Goal: Information Seeking & Learning: Learn about a topic

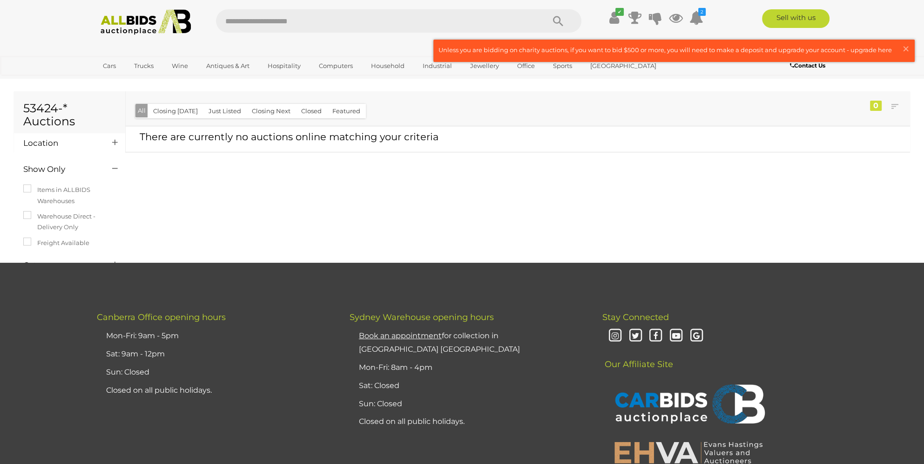
click at [357, 29] on input "text" at bounding box center [375, 20] width 319 height 23
type input "**********"
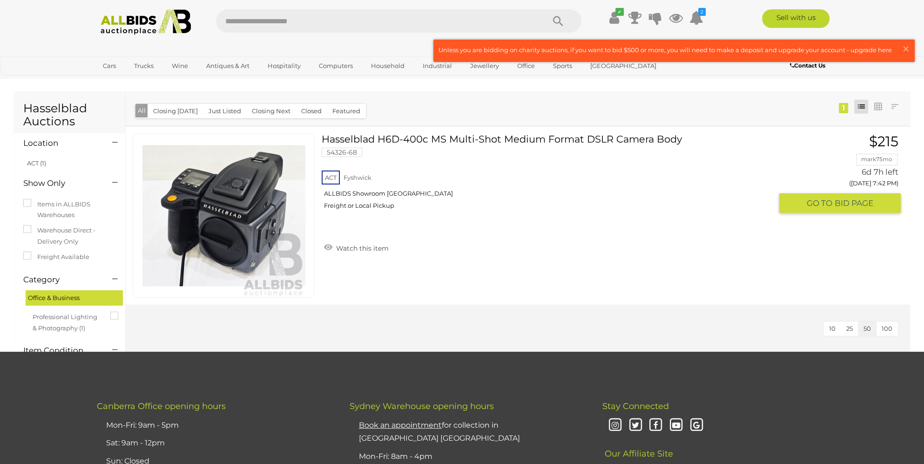
click at [472, 135] on link "Hasselblad H6D-400c MS Multi-Shot Medium Format DSLR Camera Body 54326-68 ACT F…" at bounding box center [551, 175] width 444 height 83
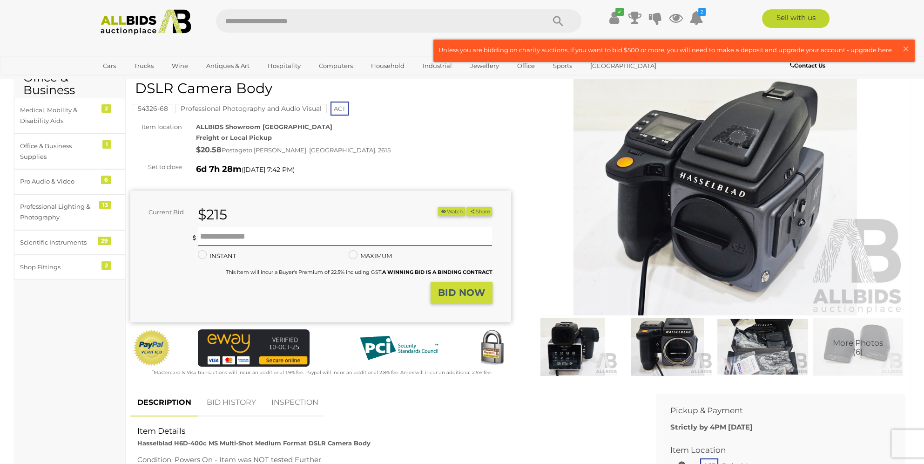
scroll to position [233, 0]
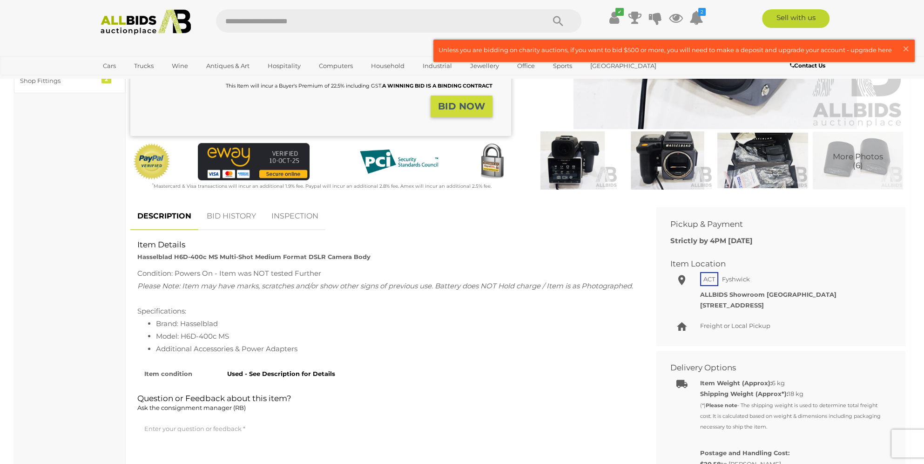
click at [767, 165] on img at bounding box center [762, 160] width 90 height 58
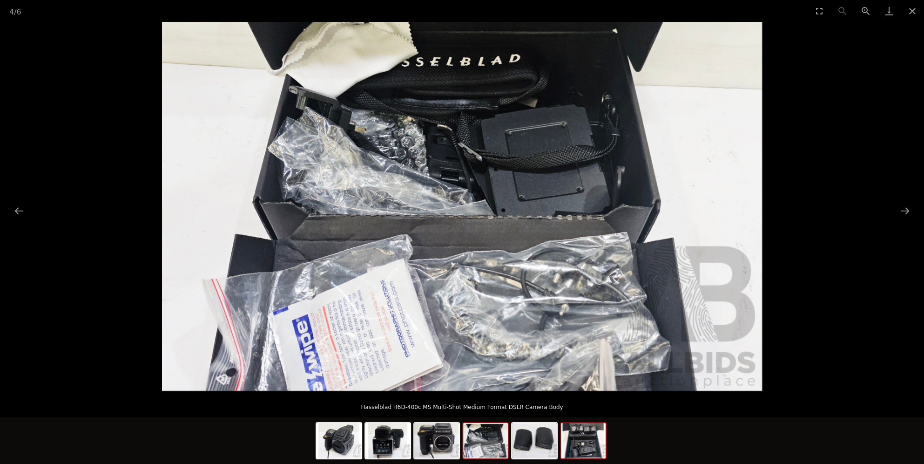
click at [571, 445] on img at bounding box center [583, 440] width 45 height 35
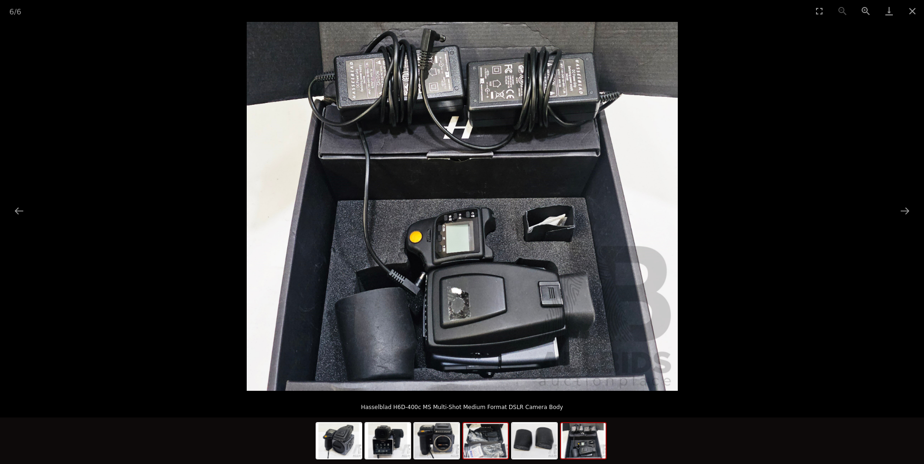
click at [466, 443] on img at bounding box center [485, 440] width 45 height 35
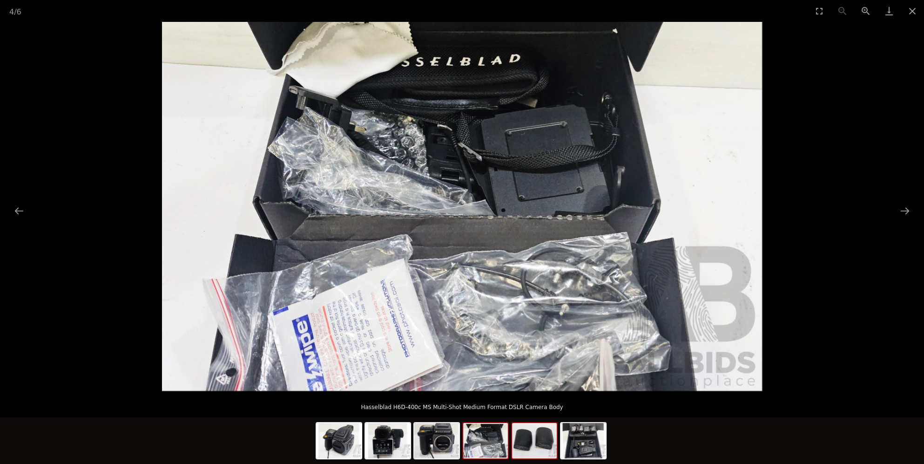
click at [538, 443] on img at bounding box center [534, 440] width 45 height 35
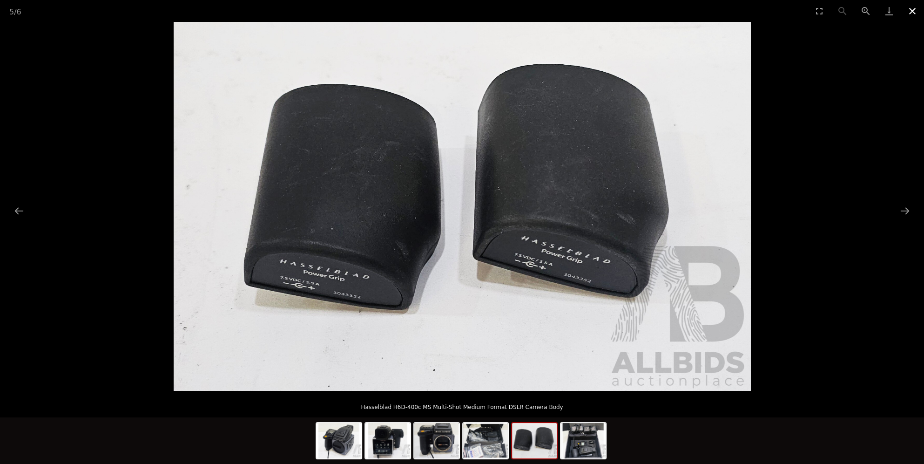
click at [909, 14] on button "Close gallery" at bounding box center [912, 11] width 23 height 22
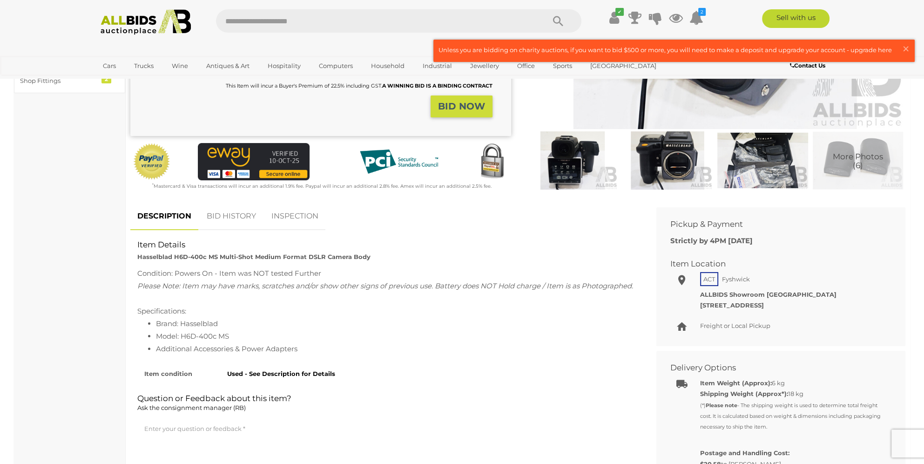
click at [260, 268] on div "Condition: Powers On - Item was NOT tested Further" at bounding box center [386, 273] width 498 height 13
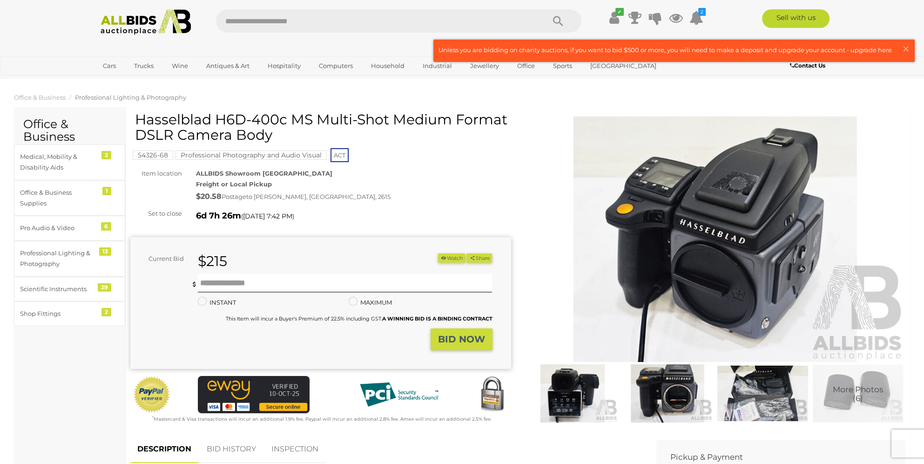
click at [155, 98] on span "Professional Lighting & Photography" at bounding box center [130, 97] width 111 height 7
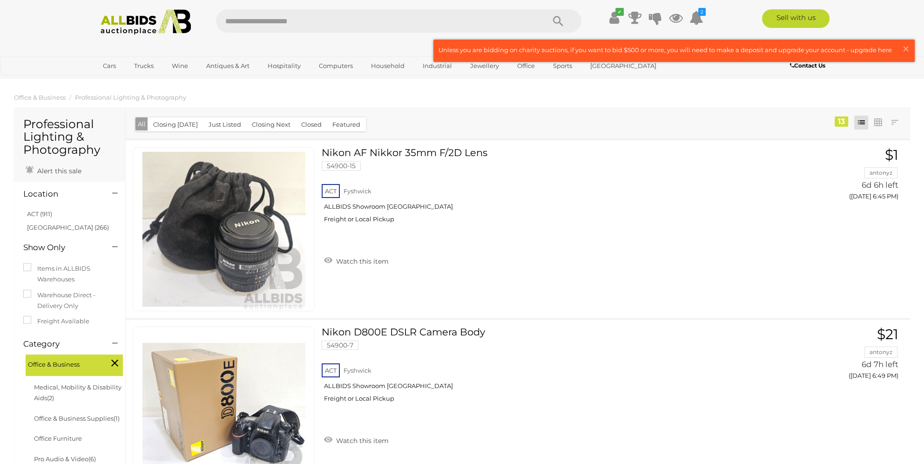
click at [592, 112] on div "Closing First Closing Last Lowest Bid Highest Bid Item Name A-Z Item Name Z-A A…" at bounding box center [518, 123] width 784 height 32
click at [907, 45] on span "×" at bounding box center [906, 49] width 8 height 18
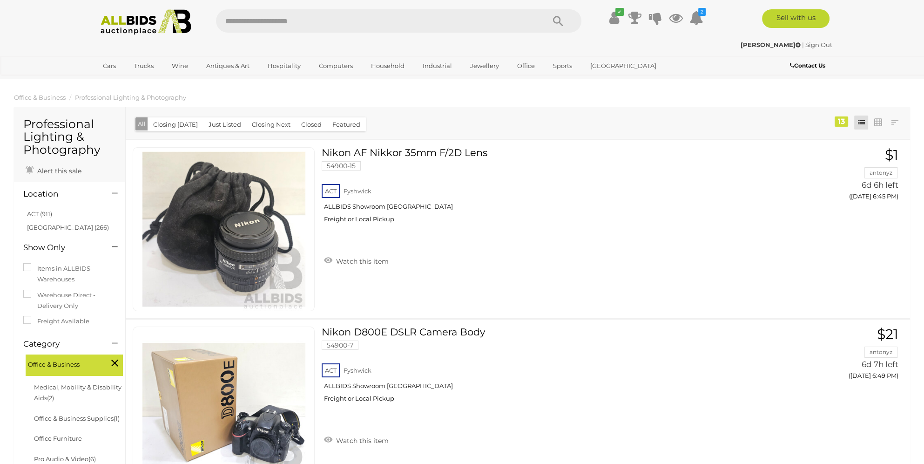
click at [616, 103] on ol "Office & Business Professional Lighting & Photography" at bounding box center [462, 97] width 924 height 15
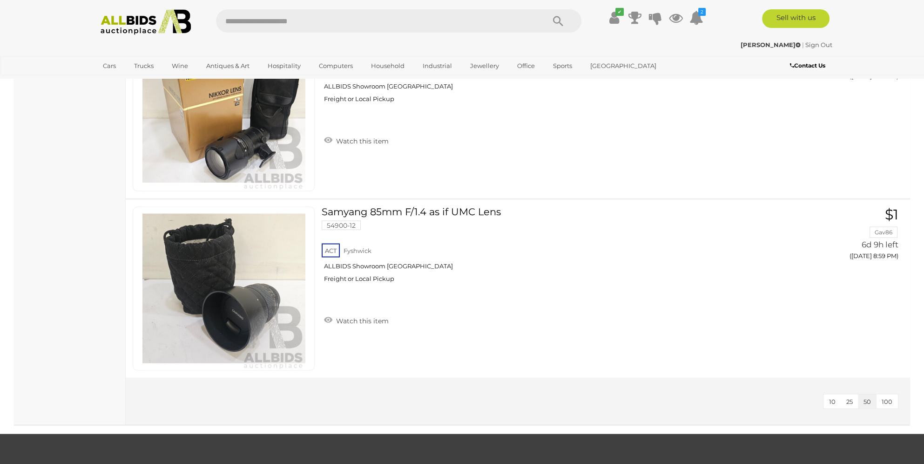
scroll to position [2048, 0]
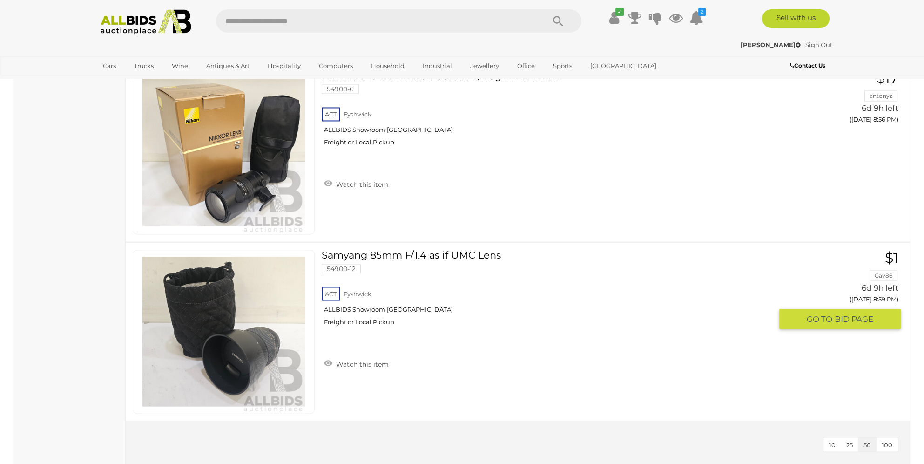
click at [417, 249] on link "Samyang 85mm F/1.4 as if UMC Lens 54900-12 ACT Fyshwick ALLBIDS Showroom Fyshwi…" at bounding box center [551, 290] width 444 height 83
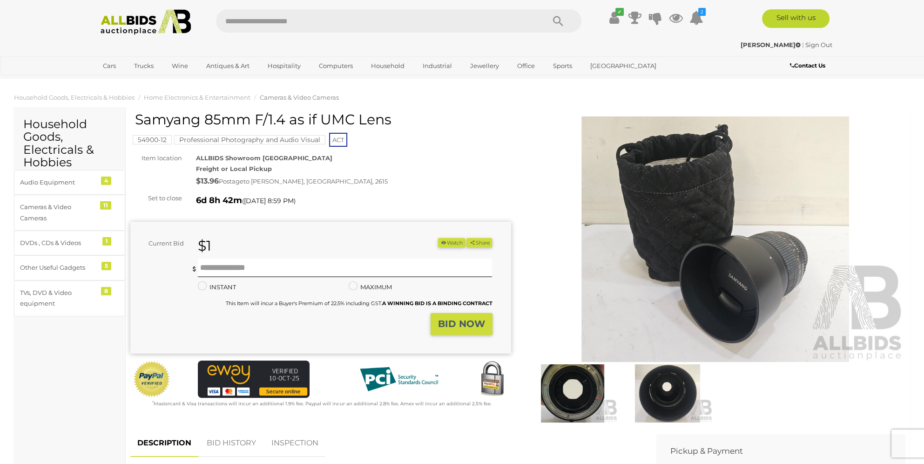
click at [667, 389] on img at bounding box center [667, 393] width 90 height 58
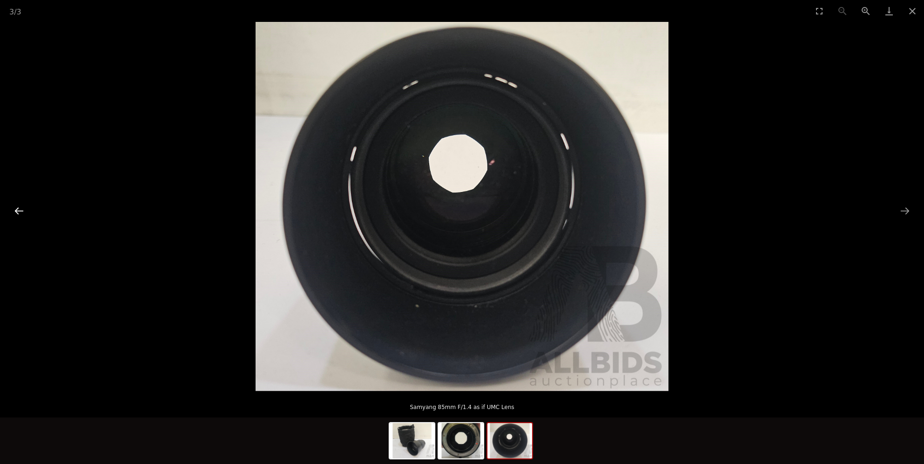
click at [19, 202] on button "Previous slide" at bounding box center [19, 211] width 20 height 18
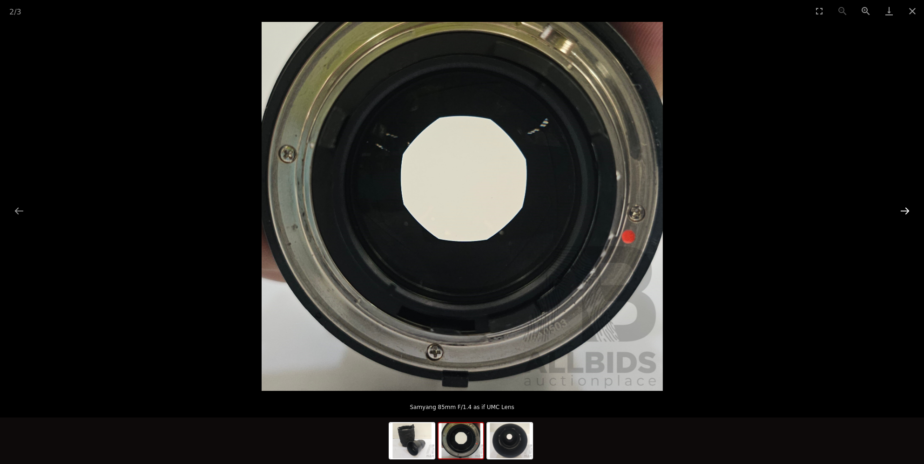
click at [901, 209] on button "Next slide" at bounding box center [905, 211] width 20 height 18
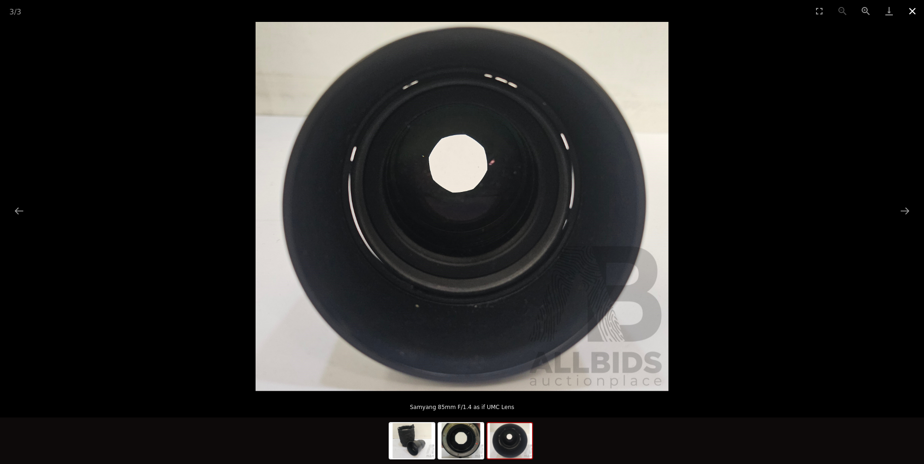
click at [912, 9] on button "Close gallery" at bounding box center [912, 11] width 23 height 22
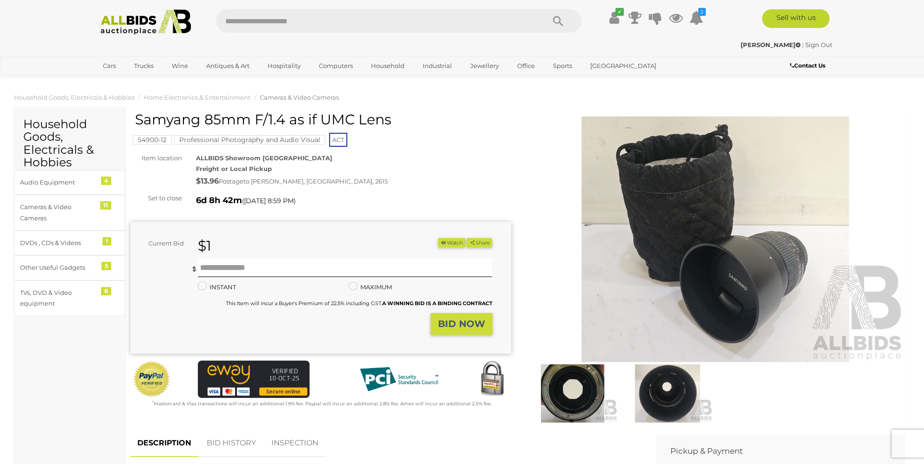
click at [474, 135] on div "54900-12 Professional Photography and Audio Visual ACT" at bounding box center [320, 130] width 381 height 36
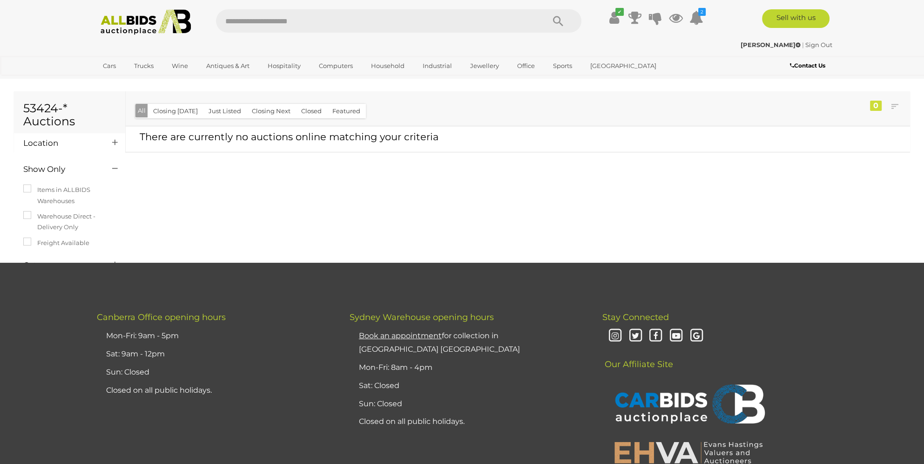
click at [381, 258] on div "53424-* Auctions Location" at bounding box center [462, 176] width 910 height 173
click at [373, 245] on div "53424-* Auctions Location" at bounding box center [462, 176] width 910 height 173
click at [276, 20] on input "text" at bounding box center [375, 20] width 319 height 23
click at [535, 9] on button "Search" at bounding box center [558, 20] width 47 height 23
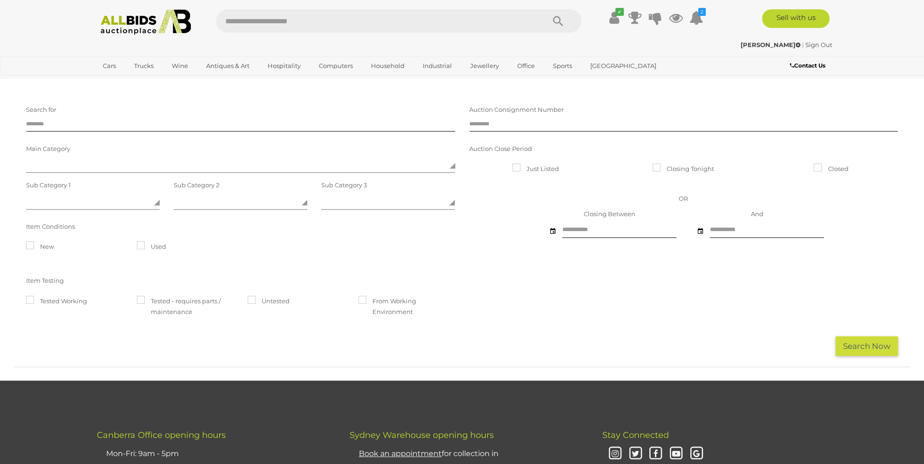
click at [140, 24] on img at bounding box center [145, 22] width 101 height 26
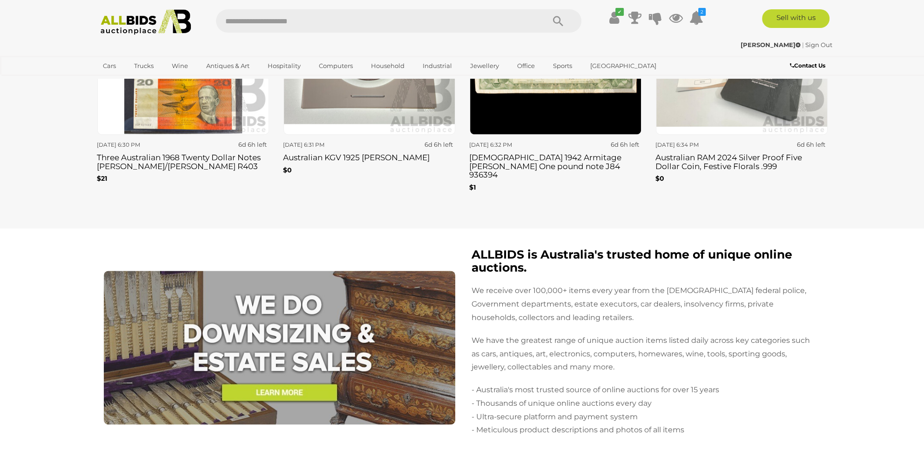
scroll to position [1862, 0]
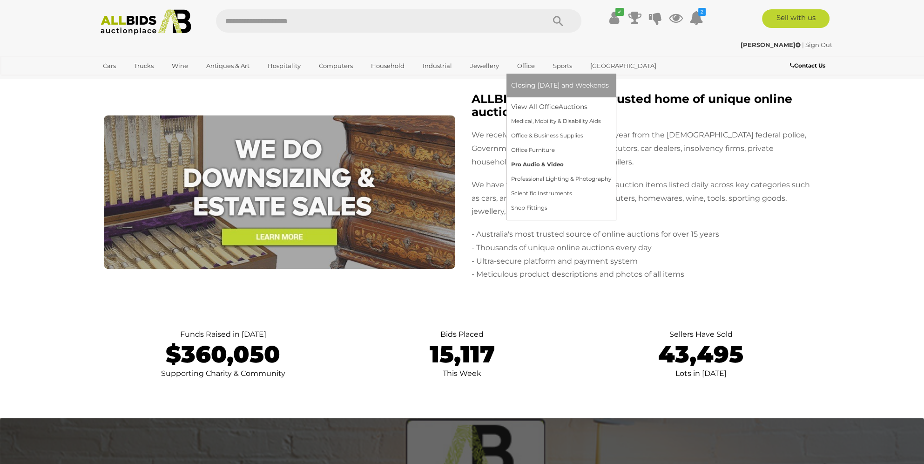
click at [544, 164] on link "Pro Audio & Video" at bounding box center [561, 164] width 100 height 14
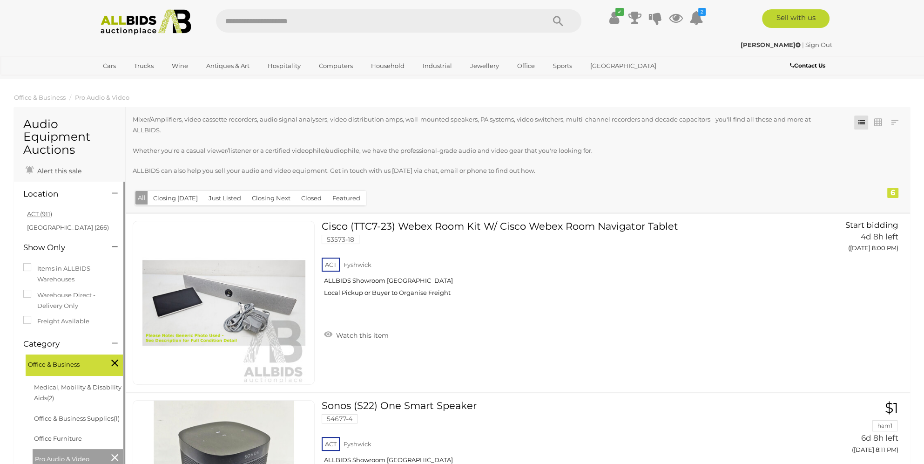
click at [38, 216] on link "ACT (911)" at bounding box center [39, 213] width 25 height 7
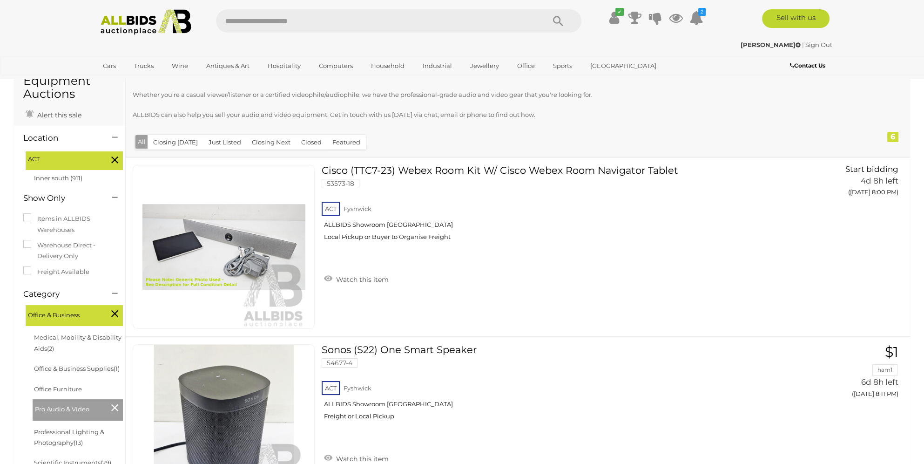
scroll to position [47, 0]
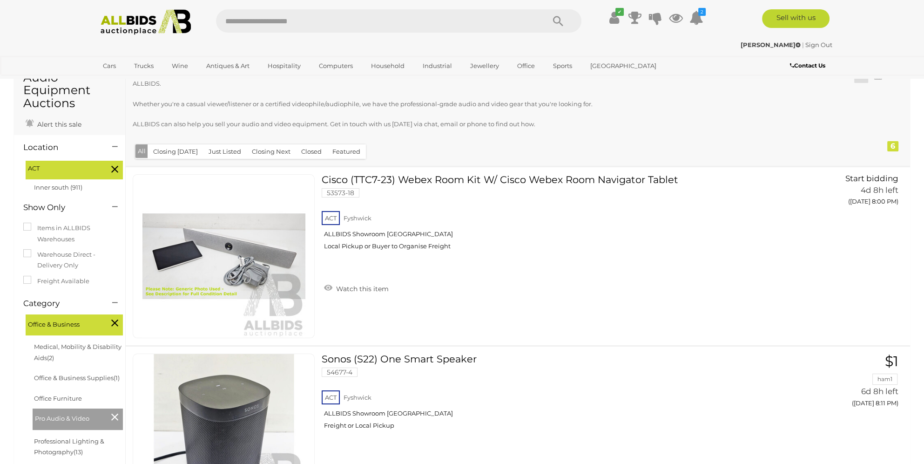
click at [117, 321] on icon at bounding box center [114, 322] width 7 height 12
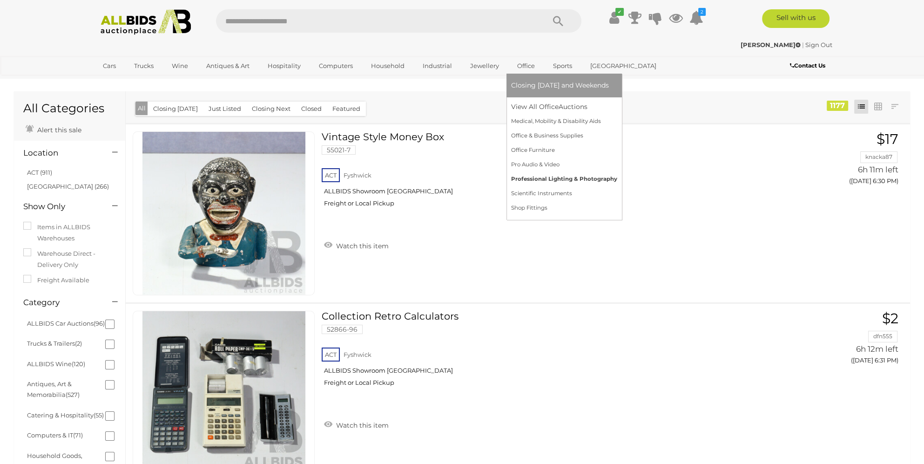
click at [542, 181] on link "Professional Lighting & Photography" at bounding box center [564, 179] width 106 height 14
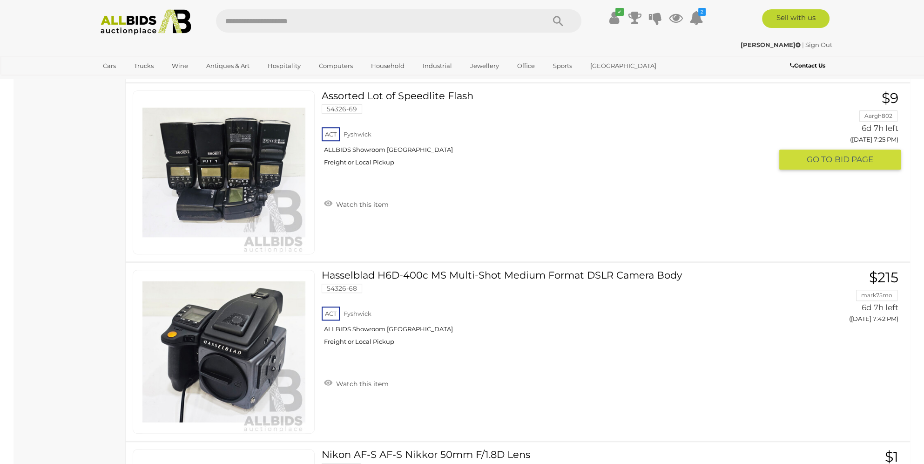
scroll to position [1025, 0]
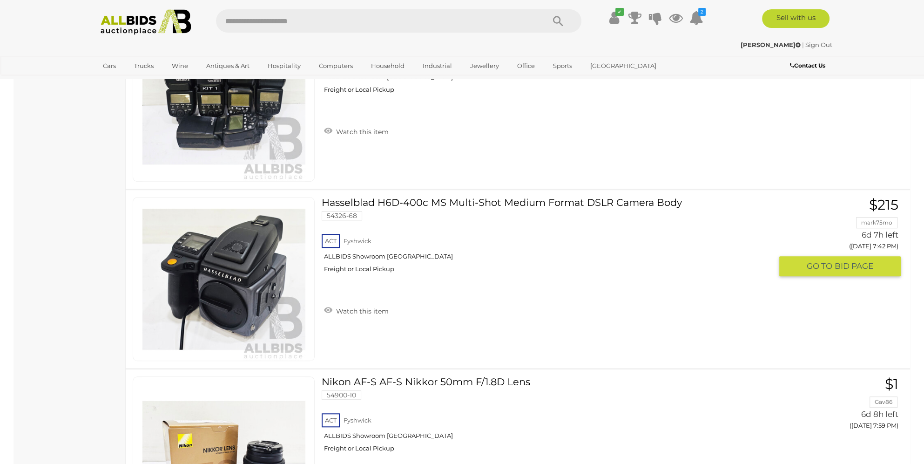
click at [428, 199] on link "Hasselblad H6D-400c MS Multi-Shot Medium Format DSLR Camera Body 54326-68 ACT F…" at bounding box center [551, 238] width 444 height 83
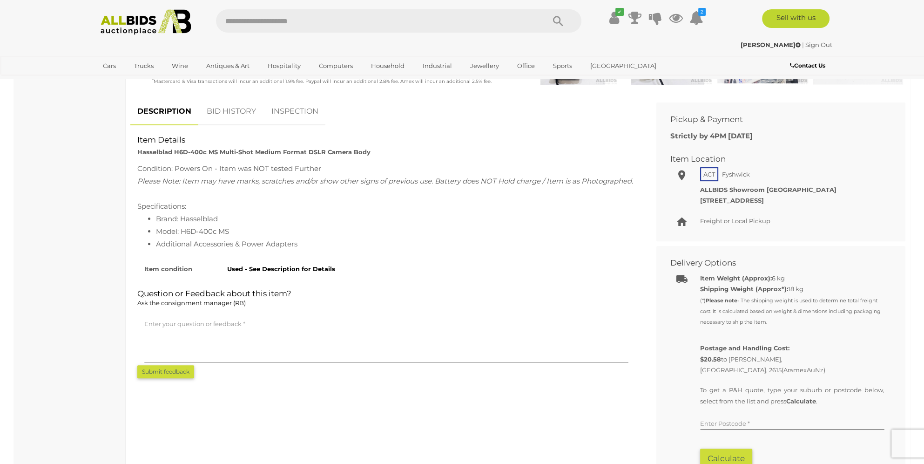
scroll to position [372, 0]
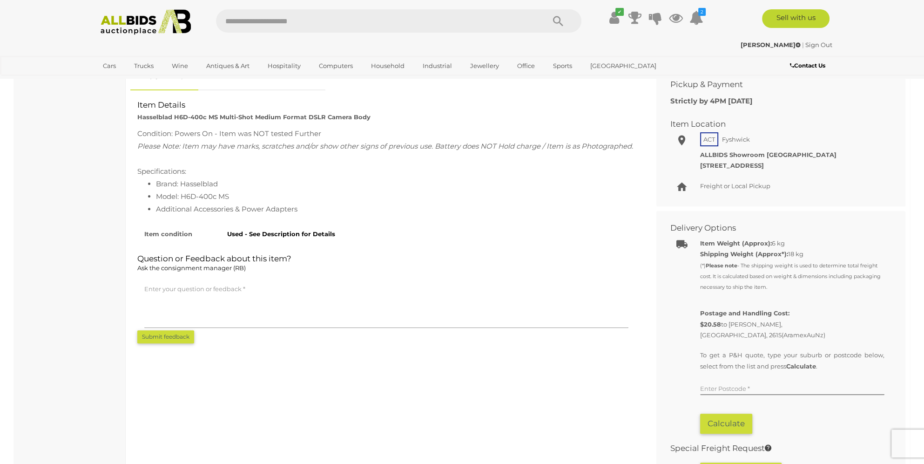
click at [259, 177] on div "Specifications:" at bounding box center [386, 171] width 498 height 13
click at [306, 152] on div "Please Note: Item may have marks, scratches and/or show other signs of previous…" at bounding box center [386, 146] width 498 height 13
click at [326, 152] on div "Please Note: Item may have marks, scratches and/or show other signs of previous…" at bounding box center [386, 146] width 498 height 13
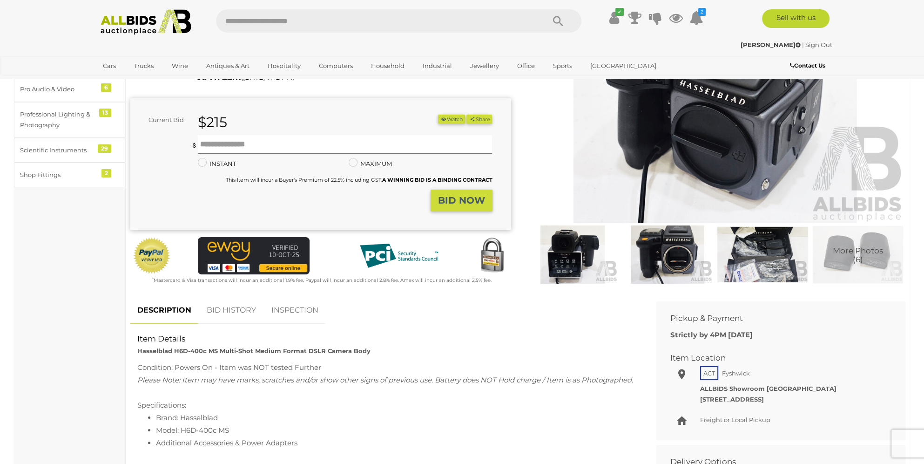
scroll to position [47, 0]
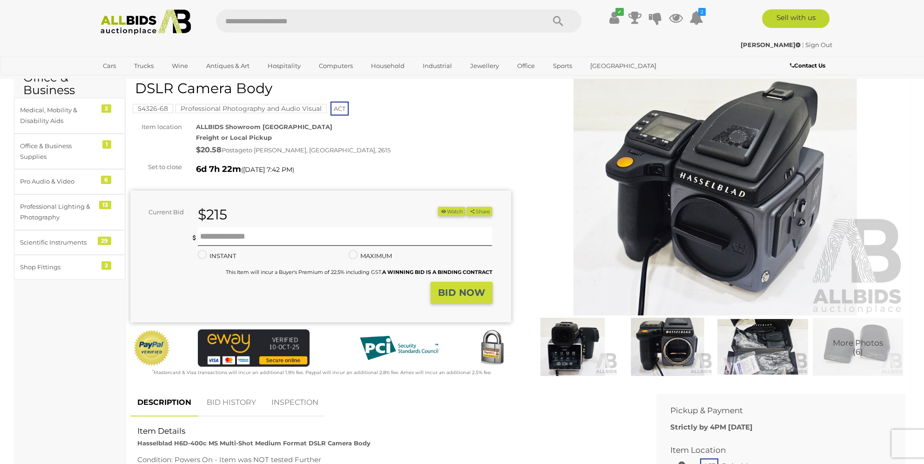
click at [573, 346] on img at bounding box center [572, 346] width 90 height 58
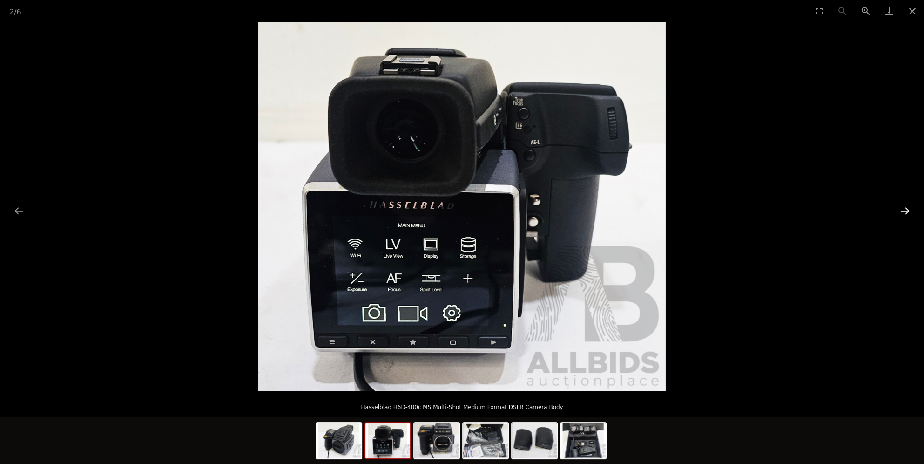
click at [905, 210] on button "Next slide" at bounding box center [905, 211] width 20 height 18
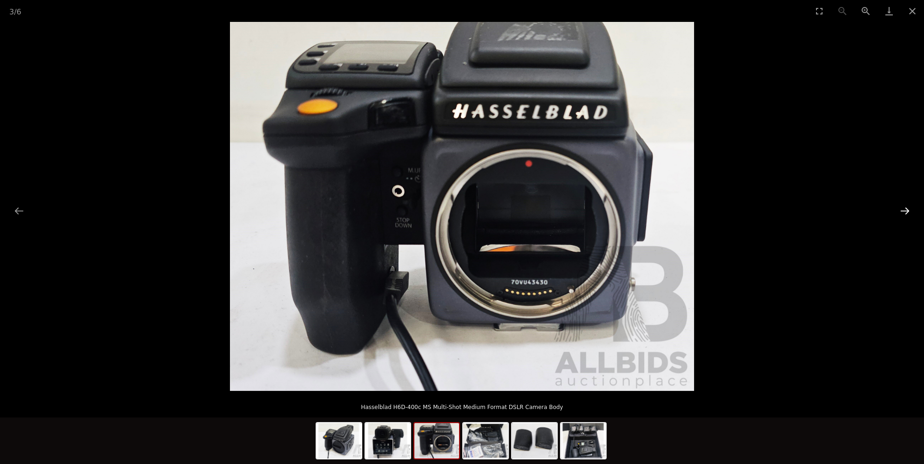
click at [905, 210] on button "Next slide" at bounding box center [905, 211] width 20 height 18
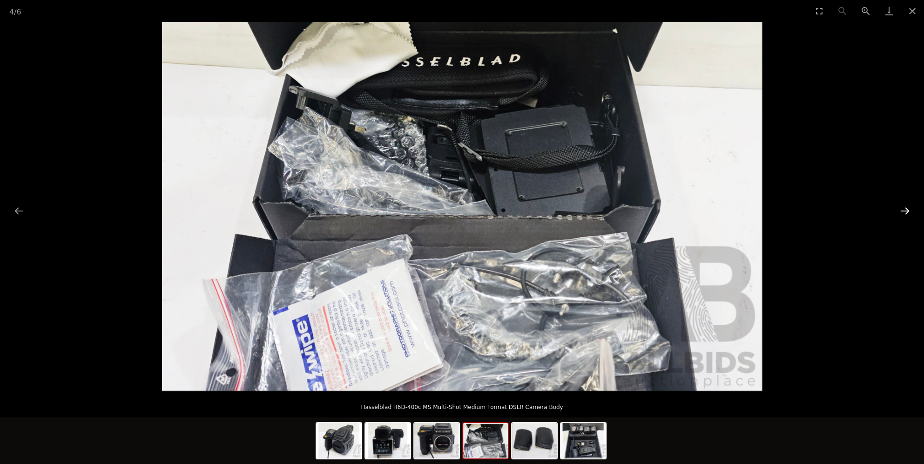
click at [905, 210] on button "Next slide" at bounding box center [905, 211] width 20 height 18
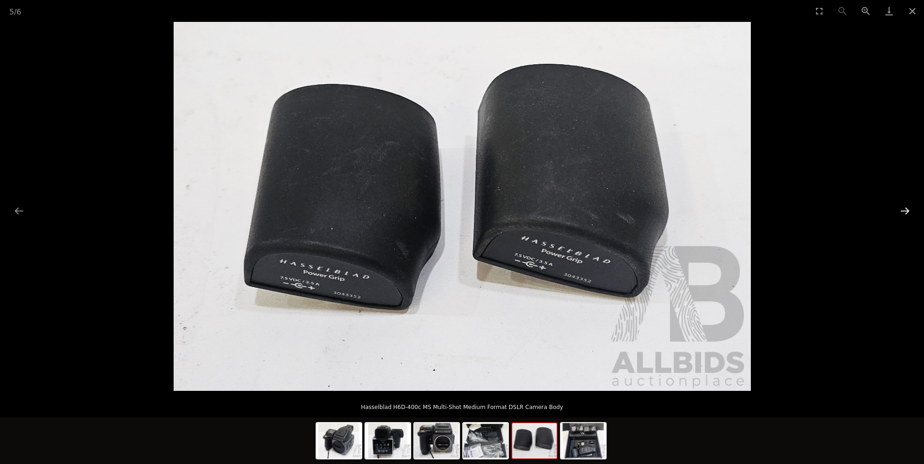
click at [905, 210] on button "Next slide" at bounding box center [905, 211] width 20 height 18
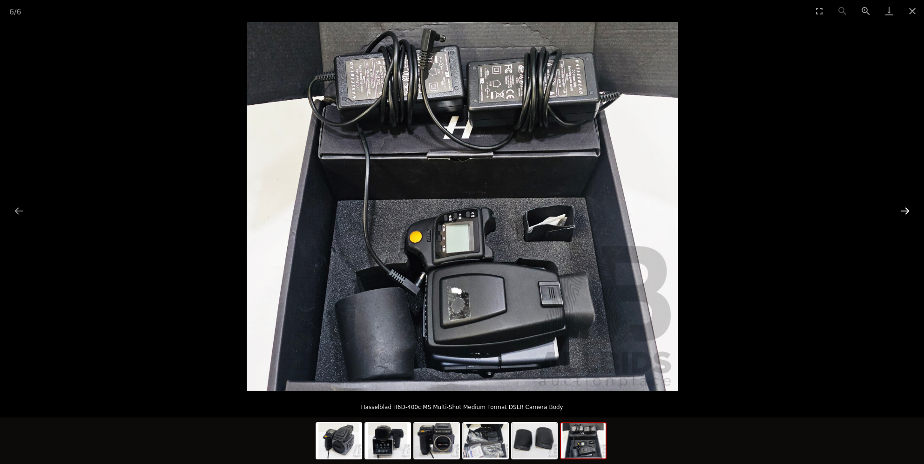
click at [905, 210] on button "Next slide" at bounding box center [905, 211] width 20 height 18
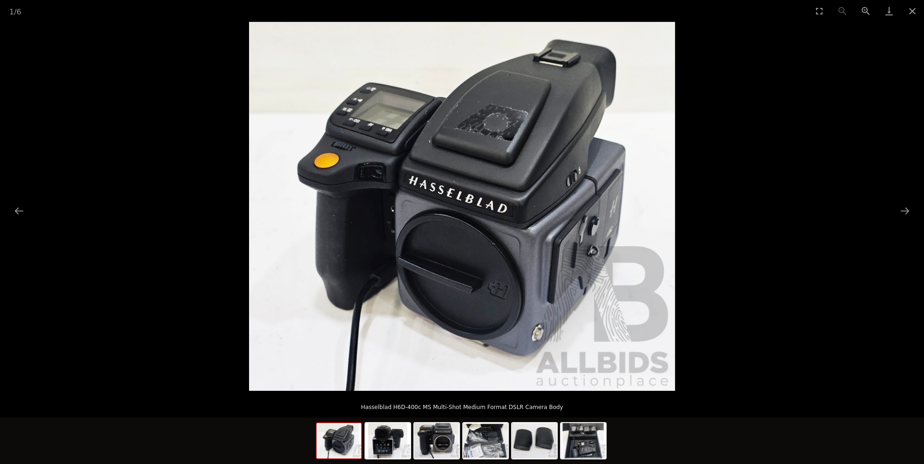
click at [123, 258] on picture at bounding box center [462, 206] width 924 height 369
